Goal: Transaction & Acquisition: Obtain resource

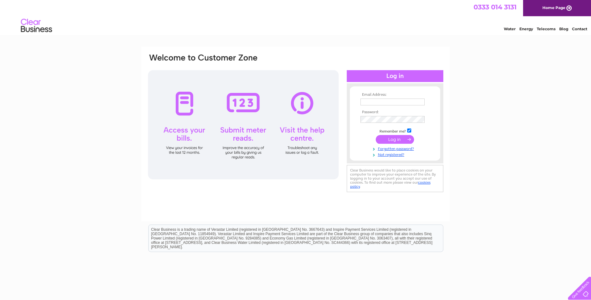
type input "agivan@lsh.ie"
click at [399, 141] on input "submit" at bounding box center [395, 139] width 38 height 9
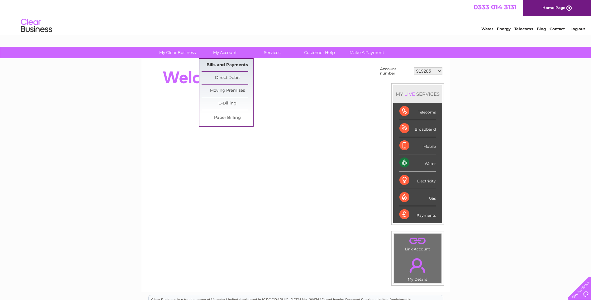
click at [227, 64] on link "Bills and Payments" at bounding box center [227, 65] width 51 height 12
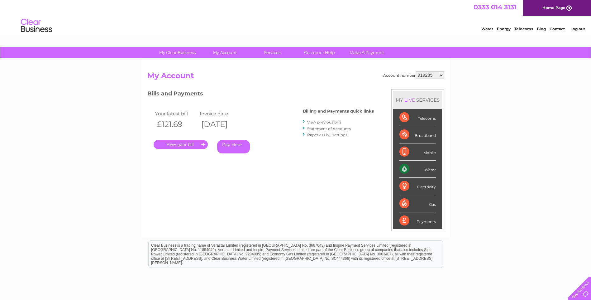
click at [432, 77] on select "919285 958240 967279 1082520 1094292 30280956 30290097" at bounding box center [430, 74] width 28 height 7
click at [416, 71] on select "919285 958240 967279 1082520 1094292 30280956 30290097" at bounding box center [430, 74] width 28 height 7
click at [191, 143] on link "." at bounding box center [181, 144] width 54 height 9
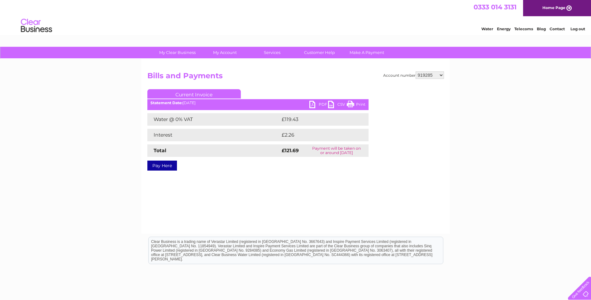
click at [316, 104] on link "PDF" at bounding box center [319, 105] width 19 height 9
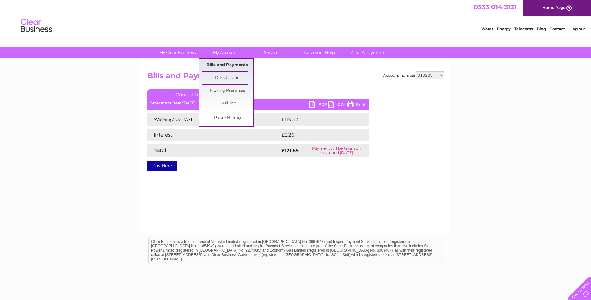
click at [224, 65] on link "Bills and Payments" at bounding box center [227, 65] width 51 height 12
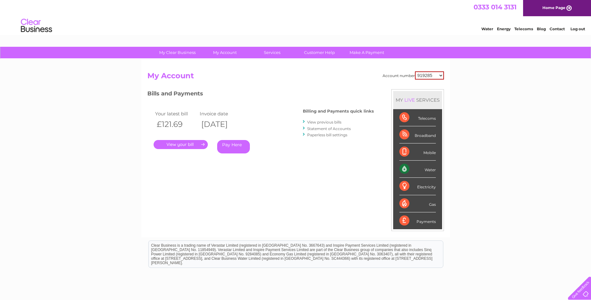
click at [328, 122] on link "View previous bills" at bounding box center [324, 122] width 34 height 5
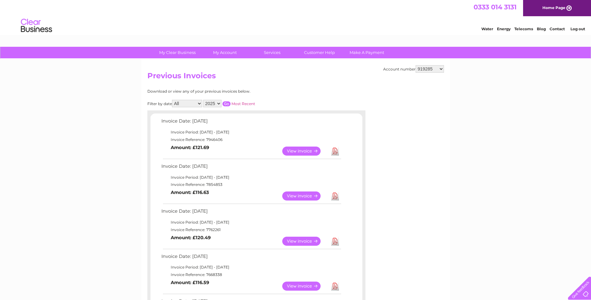
click at [312, 195] on link "View" at bounding box center [305, 195] width 46 height 9
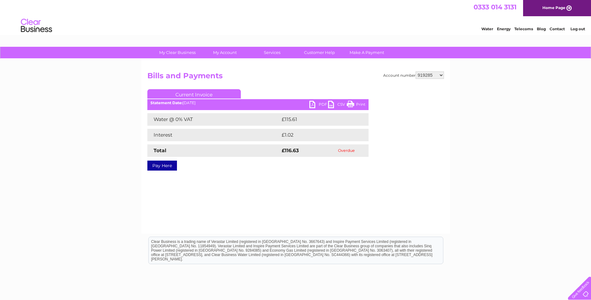
click at [316, 105] on link "PDF" at bounding box center [319, 105] width 19 height 9
